Goal: Information Seeking & Learning: Find specific fact

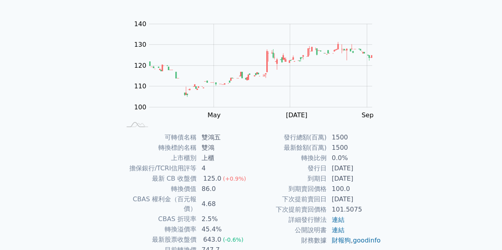
scroll to position [117, 0]
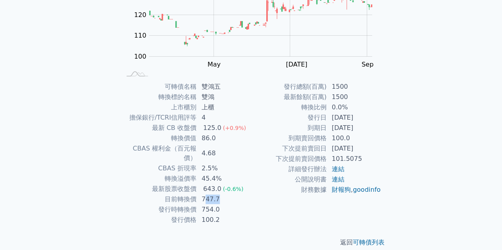
drag, startPoint x: 204, startPoint y: 189, endPoint x: 235, endPoint y: 189, distance: 31.0
click at [235, 194] on td "747.7" at bounding box center [224, 199] width 54 height 10
drag, startPoint x: 198, startPoint y: 168, endPoint x: 237, endPoint y: 168, distance: 38.5
click at [237, 174] on td "45.4%" at bounding box center [224, 179] width 54 height 10
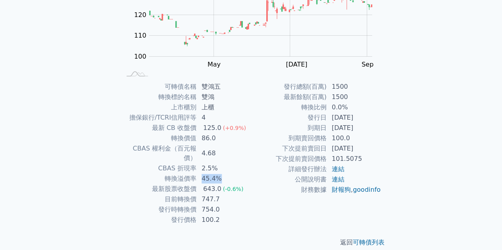
click at [237, 174] on td "45.4%" at bounding box center [224, 179] width 54 height 10
drag, startPoint x: 192, startPoint y: 147, endPoint x: 239, endPoint y: 147, distance: 46.4
click at [234, 147] on tr "CBAS 權利金（百元報價） 4.68" at bounding box center [186, 154] width 130 height 20
click at [239, 147] on td "4.68" at bounding box center [224, 154] width 54 height 20
drag, startPoint x: 182, startPoint y: 141, endPoint x: 237, endPoint y: 137, distance: 54.9
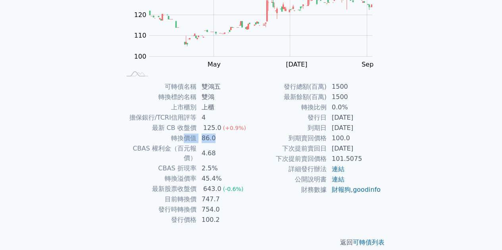
click at [237, 137] on tr "轉換價值 86.0" at bounding box center [186, 138] width 130 height 10
click at [237, 137] on td "86.0" at bounding box center [224, 138] width 54 height 10
